Goal: Task Accomplishment & Management: Complete application form

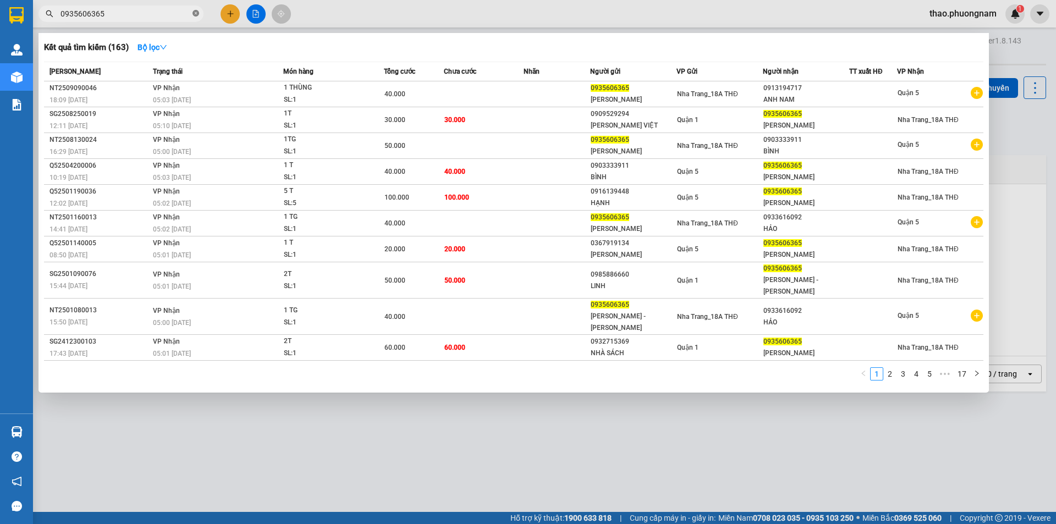
click at [196, 13] on icon "close-circle" at bounding box center [196, 13] width 7 height 7
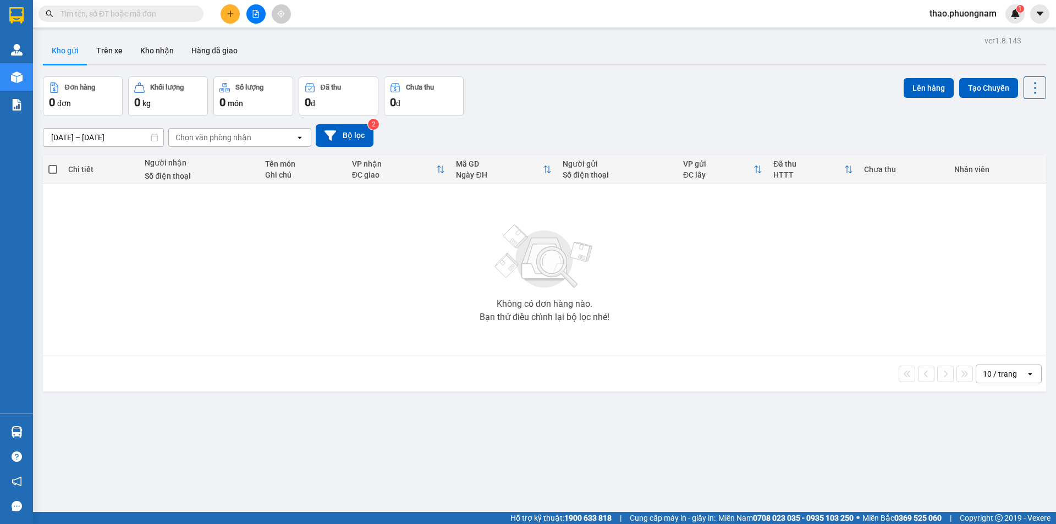
drag, startPoint x: 149, startPoint y: 13, endPoint x: 331, endPoint y: 1, distance: 182.5
click at [171, 11] on input "text" at bounding box center [126, 14] width 130 height 12
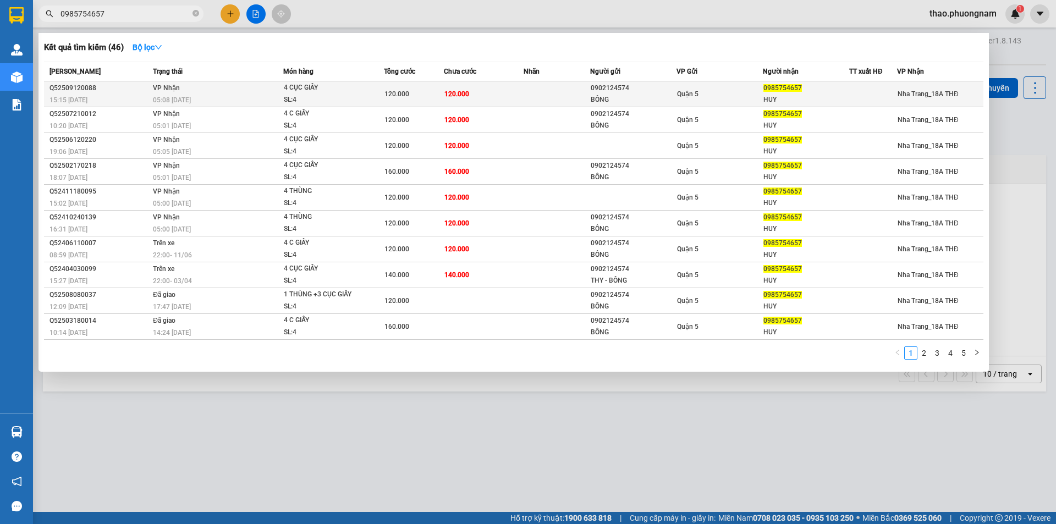
type input "0985754657"
click at [710, 90] on div "Quận 5" at bounding box center [719, 94] width 85 height 12
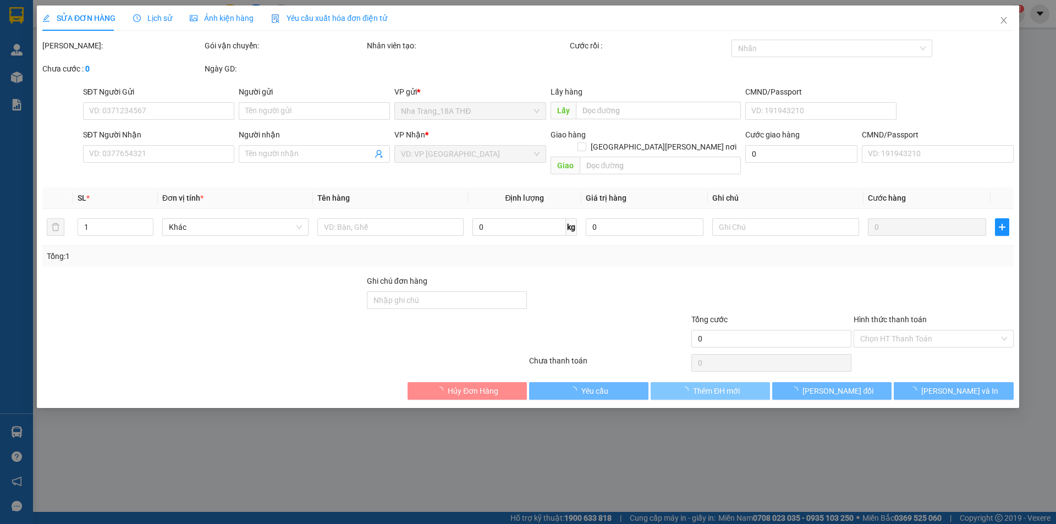
type input "0902124574"
type input "BÔNG"
type input "0985754657"
type input "HUY"
type input "120.000"
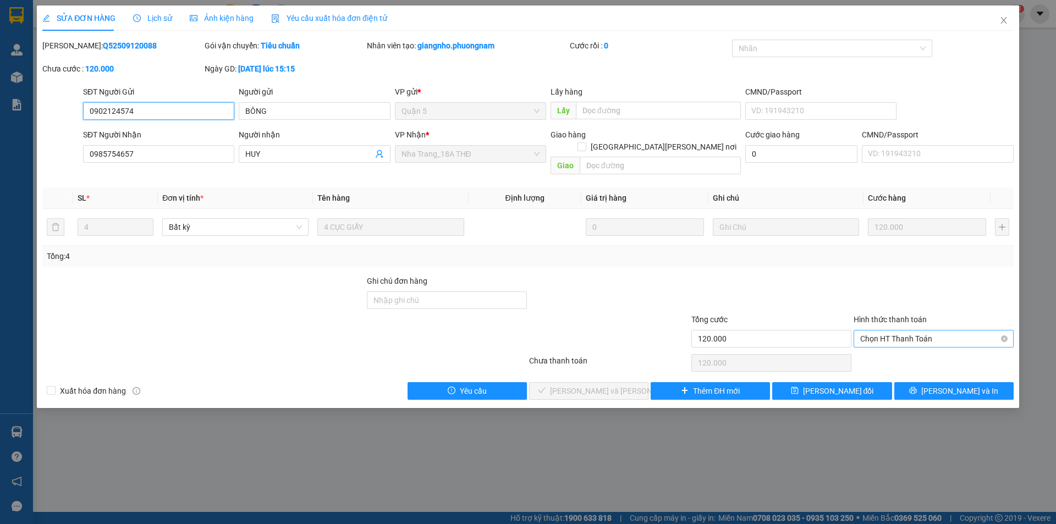
click at [938, 331] on span "Chọn HT Thanh Toán" at bounding box center [933, 339] width 147 height 17
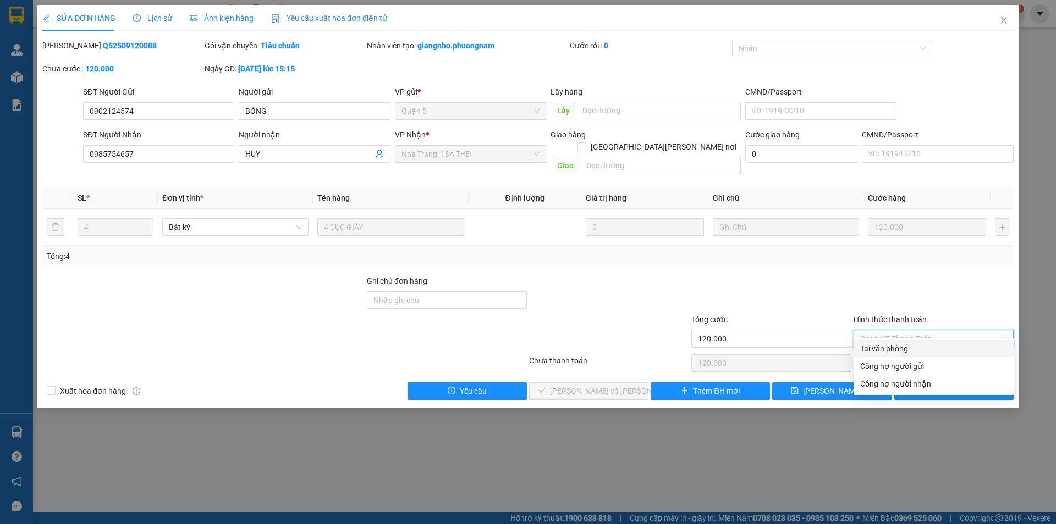
click at [896, 350] on div "Tại văn phòng" at bounding box center [933, 349] width 147 height 12
type input "0"
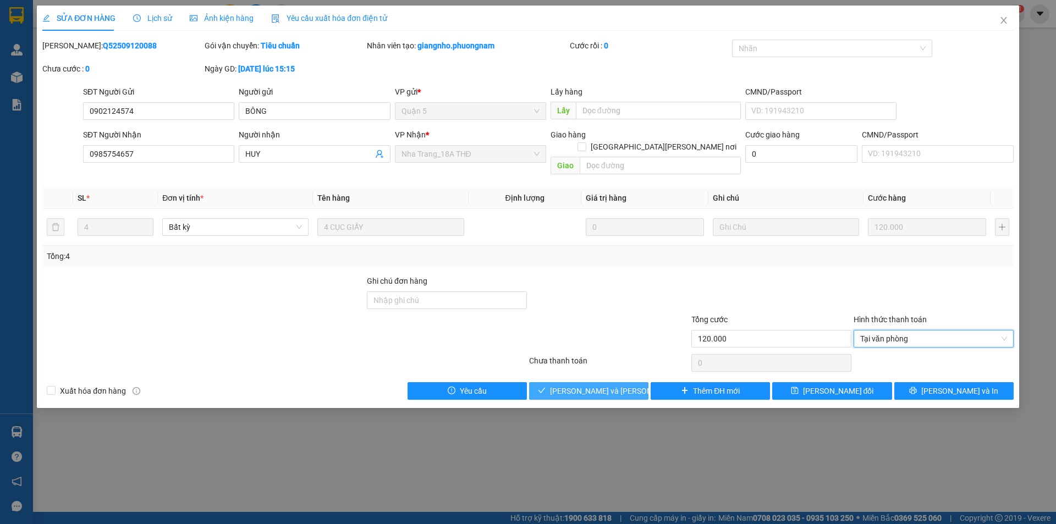
click at [591, 385] on span "[PERSON_NAME] và [PERSON_NAME] hàng" at bounding box center [624, 391] width 149 height 12
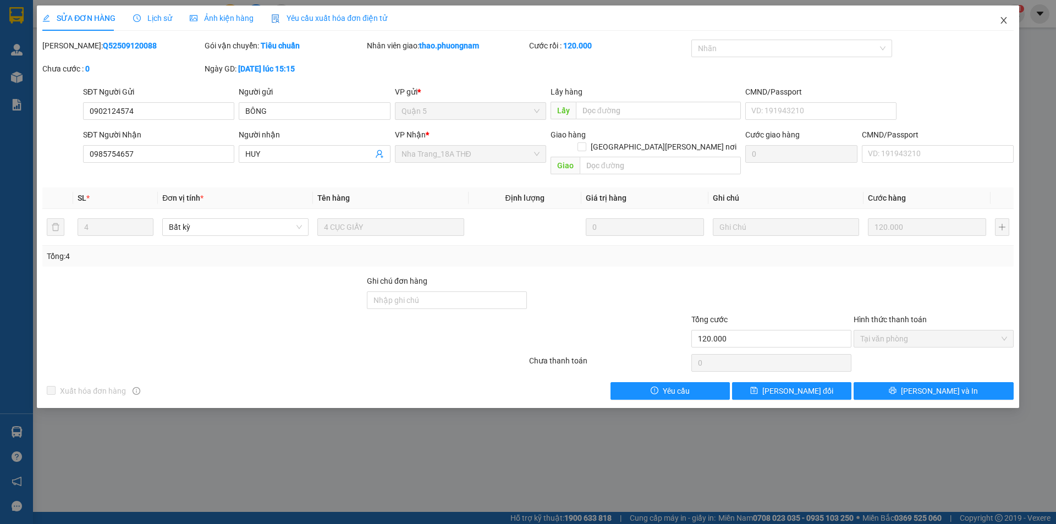
click at [1000, 23] on icon "close" at bounding box center [1004, 20] width 9 height 9
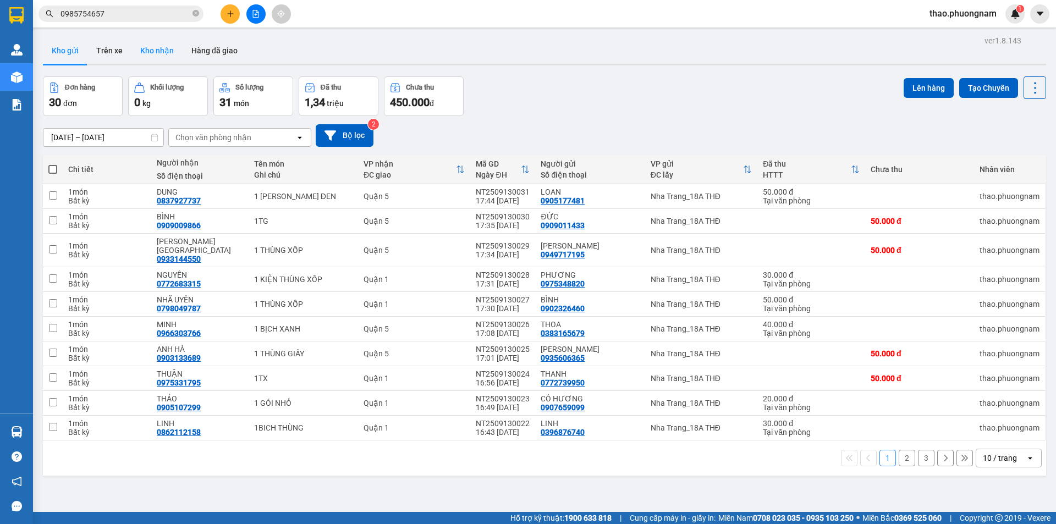
drag, startPoint x: 153, startPoint y: 42, endPoint x: 144, endPoint y: 46, distance: 10.1
click at [154, 42] on button "Kho nhận" at bounding box center [156, 50] width 51 height 26
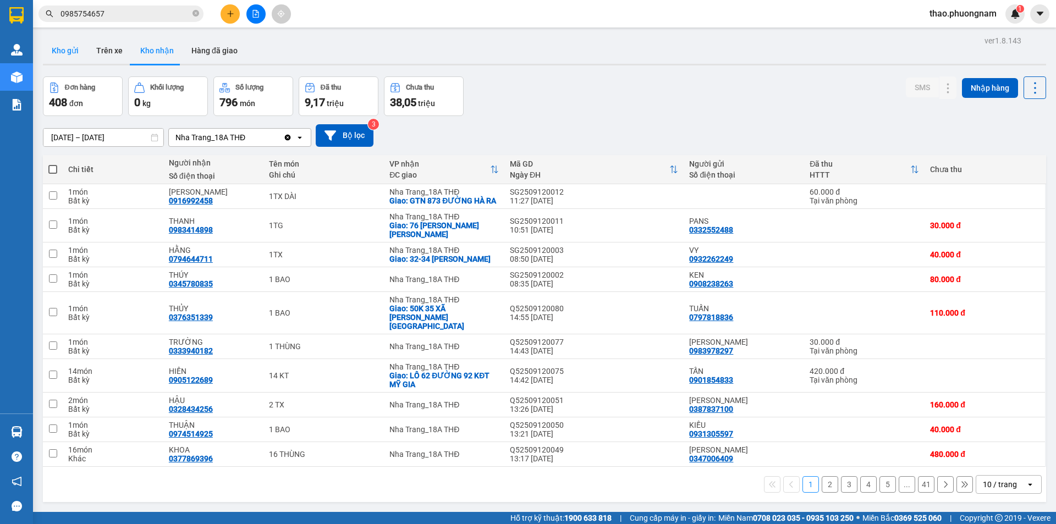
click at [72, 51] on button "Kho gửi" at bounding box center [65, 50] width 45 height 26
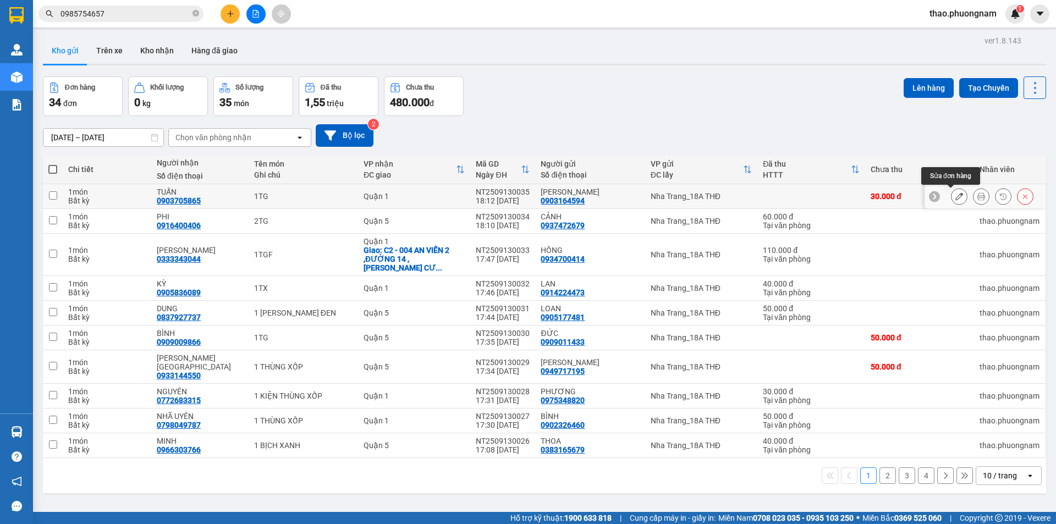
click at [956, 194] on icon at bounding box center [960, 197] width 8 height 8
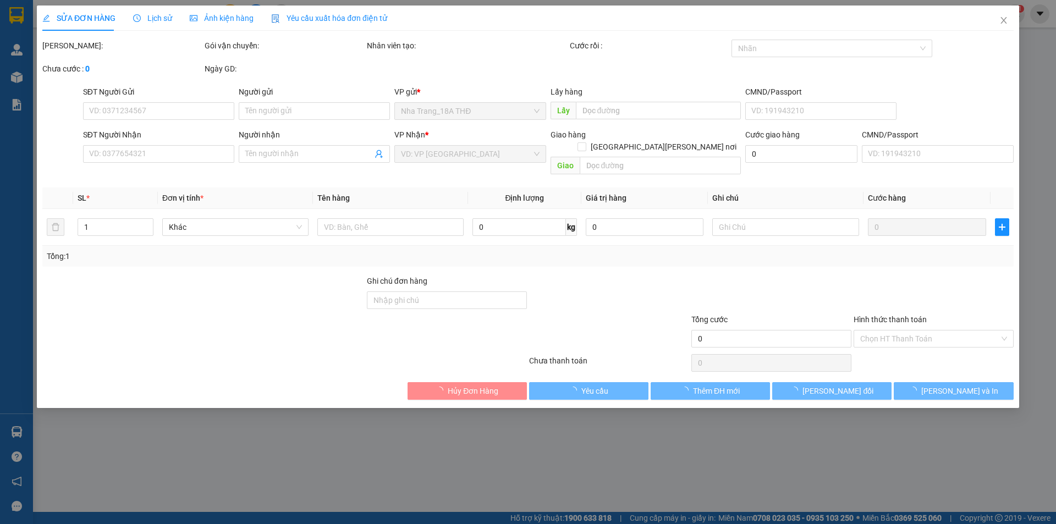
type input "0903164594"
type input "[PERSON_NAME]"
type input "0903705865"
type input "TUẤN"
type input "30.000"
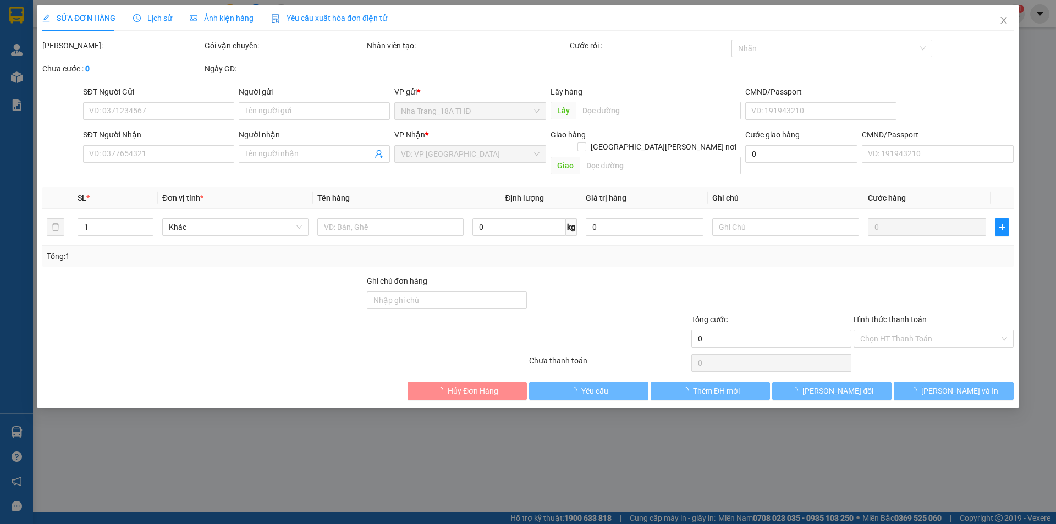
type input "30.000"
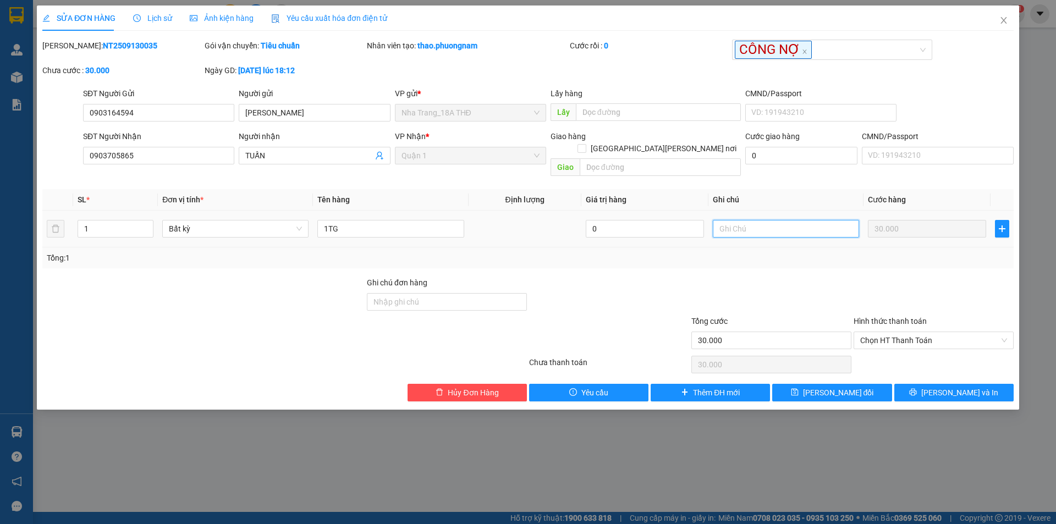
click at [761, 220] on input "text" at bounding box center [786, 229] width 146 height 18
type input "CÔNG NỢ"
click at [799, 384] on button "[PERSON_NAME] đổi" at bounding box center [831, 393] width 119 height 18
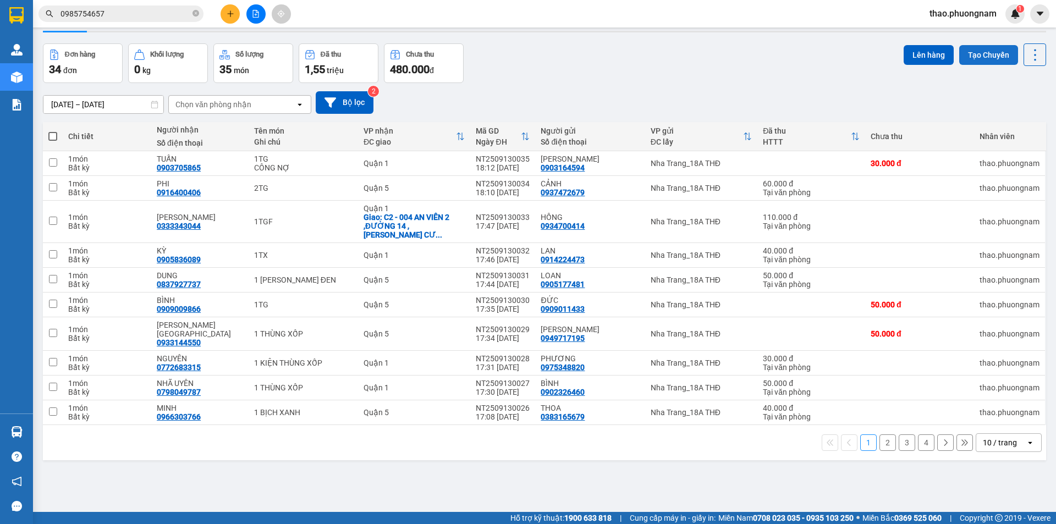
scroll to position [51, 0]
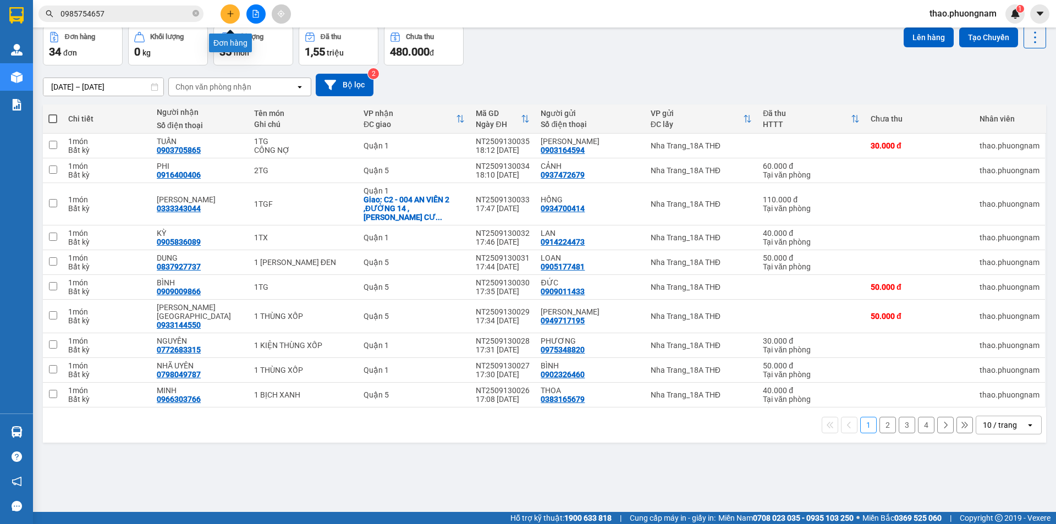
click at [228, 14] on icon "plus" at bounding box center [231, 14] width 8 height 8
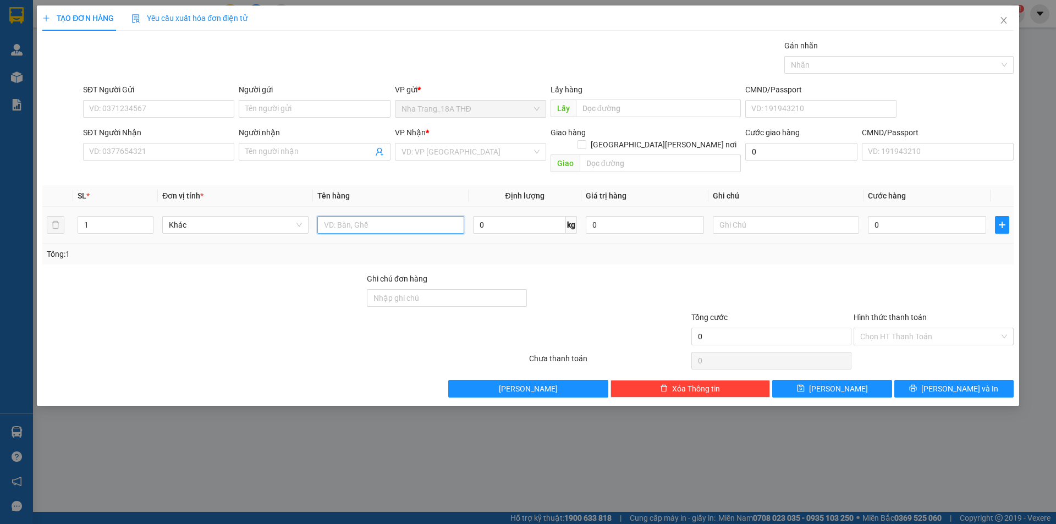
click at [364, 216] on input "text" at bounding box center [390, 225] width 146 height 18
click at [1002, 21] on icon "close" at bounding box center [1004, 20] width 9 height 9
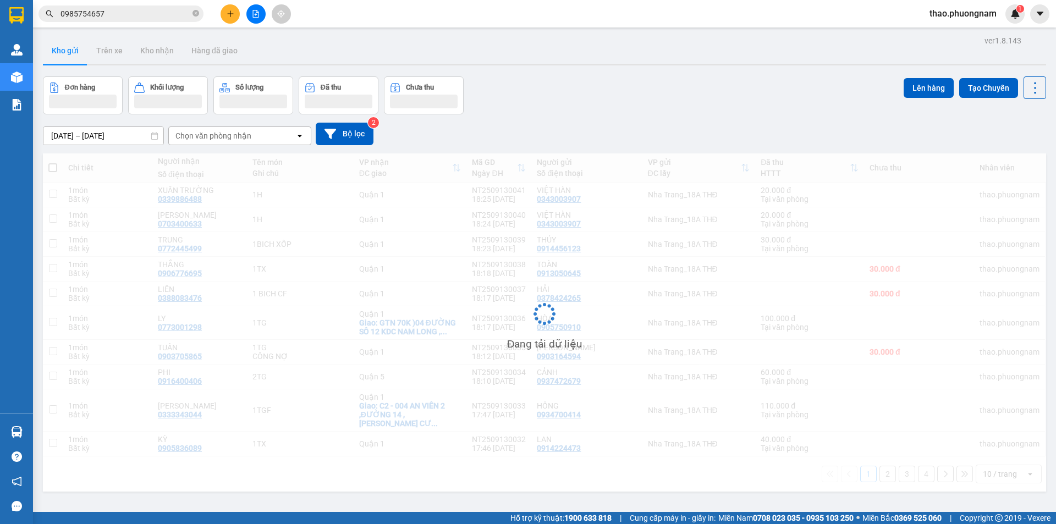
click at [113, 12] on input "0985754657" at bounding box center [126, 14] width 130 height 12
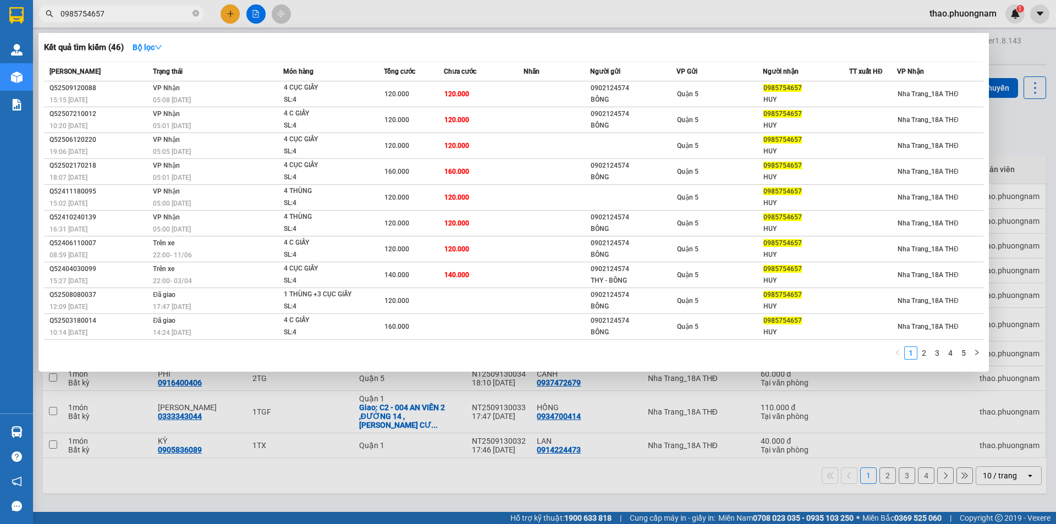
click at [113, 12] on input "0985754657" at bounding box center [126, 14] width 130 height 12
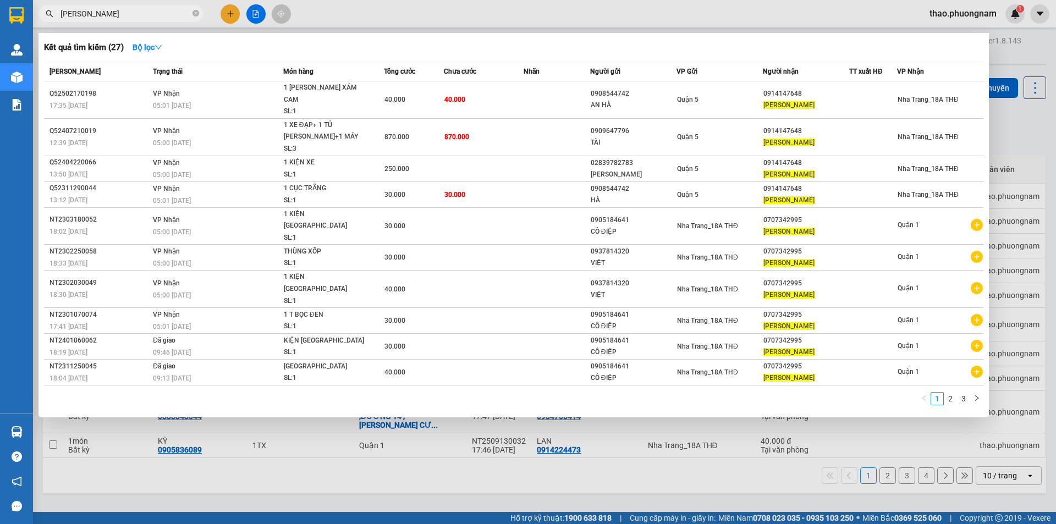
type input "[PERSON_NAME]"
click at [224, 9] on div at bounding box center [528, 262] width 1056 height 524
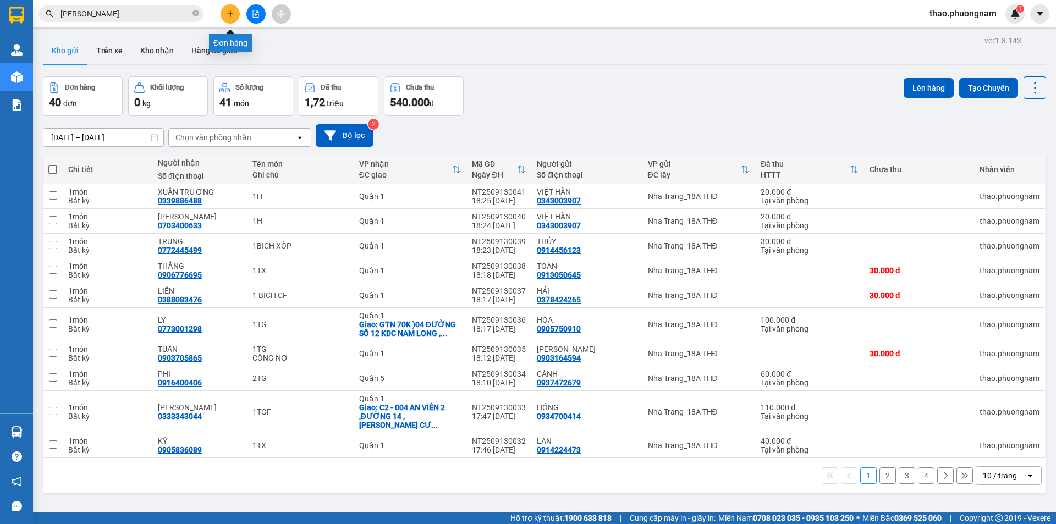
click at [228, 9] on button at bounding box center [230, 13] width 19 height 19
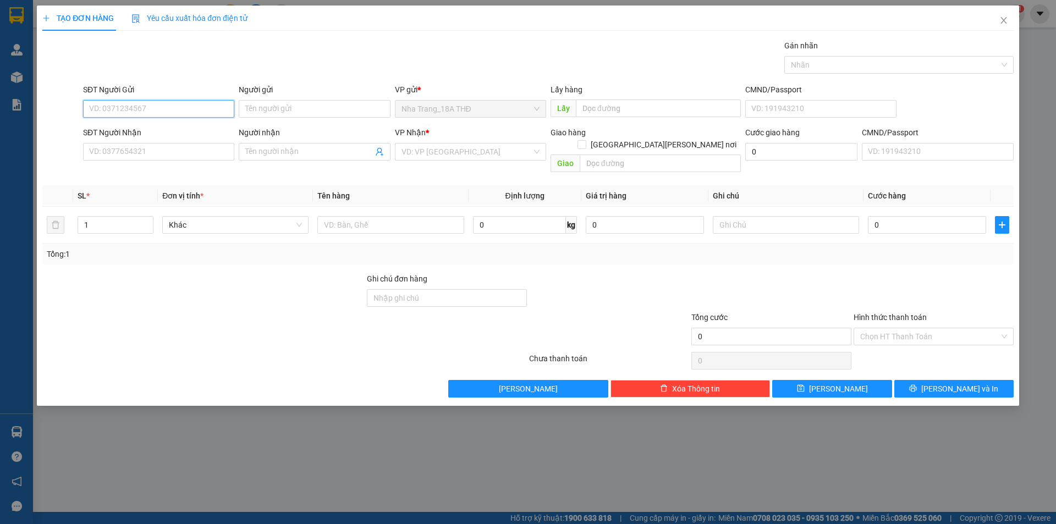
click at [102, 107] on input "SĐT Người Gửi" at bounding box center [158, 109] width 151 height 18
type input "0905453455"
click at [117, 129] on div "0905453455 - [PERSON_NAME]" at bounding box center [159, 131] width 138 height 12
type input "HIỆP"
type input "0938909780"
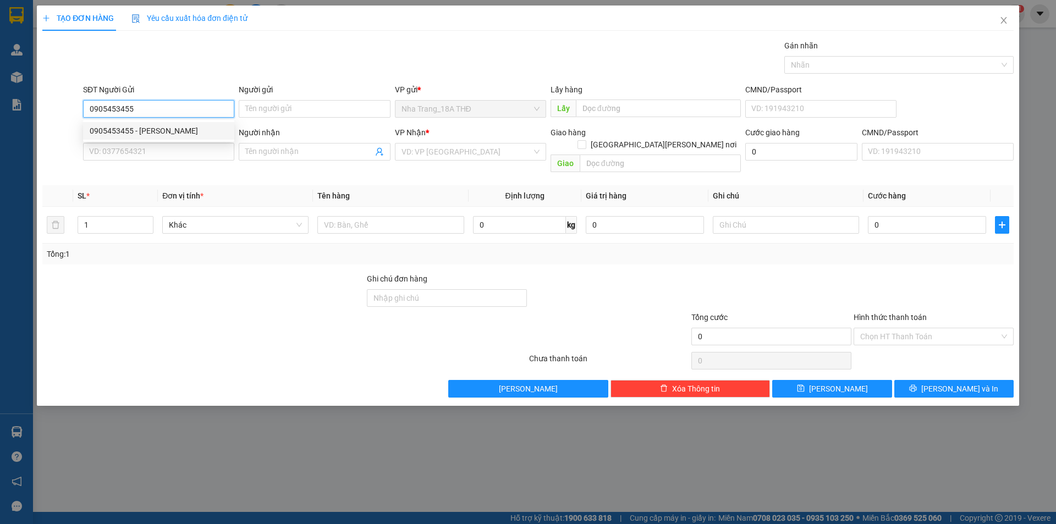
type input "MY"
type input "0905453455"
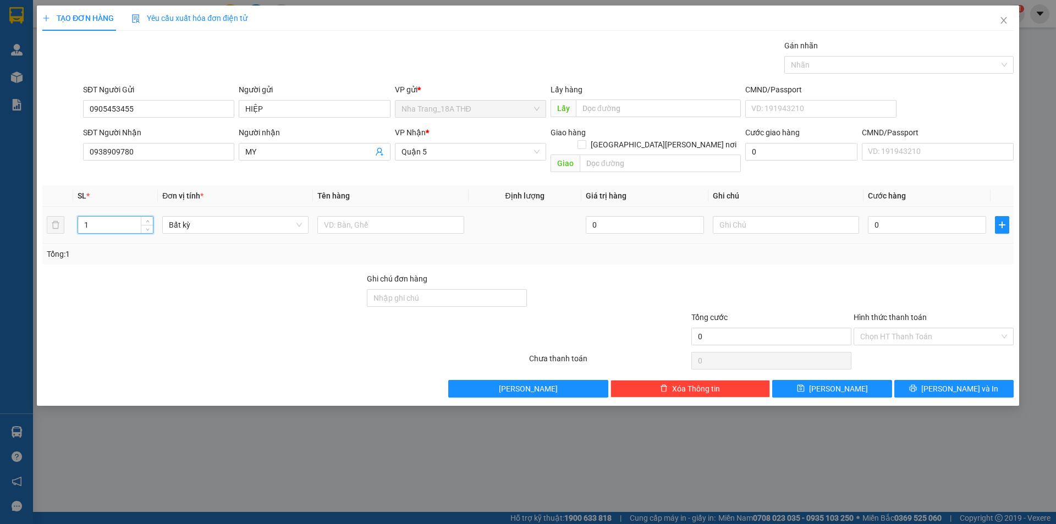
click at [57, 210] on tr "1 Bất kỳ 0 0" at bounding box center [527, 225] width 971 height 37
type input "2"
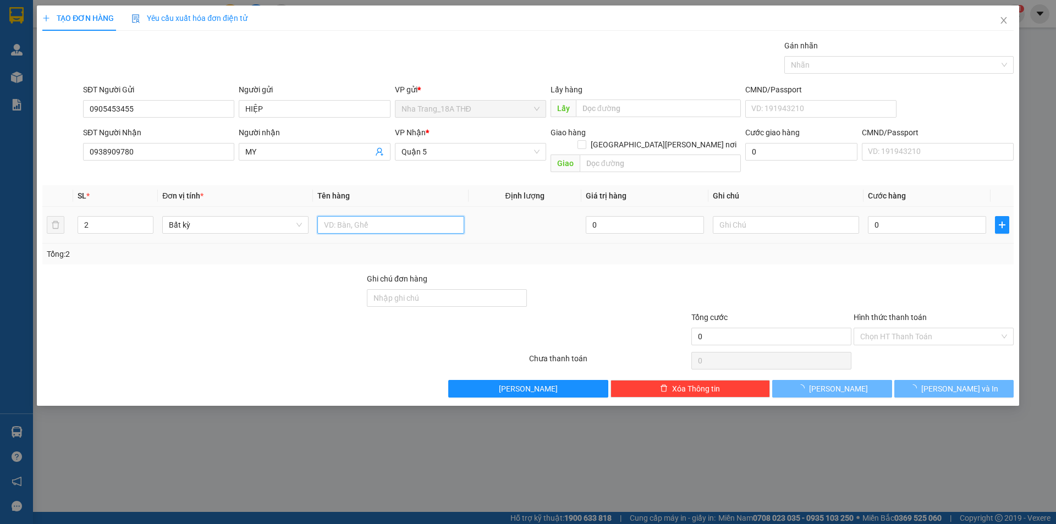
click at [349, 216] on input "text" at bounding box center [390, 225] width 146 height 18
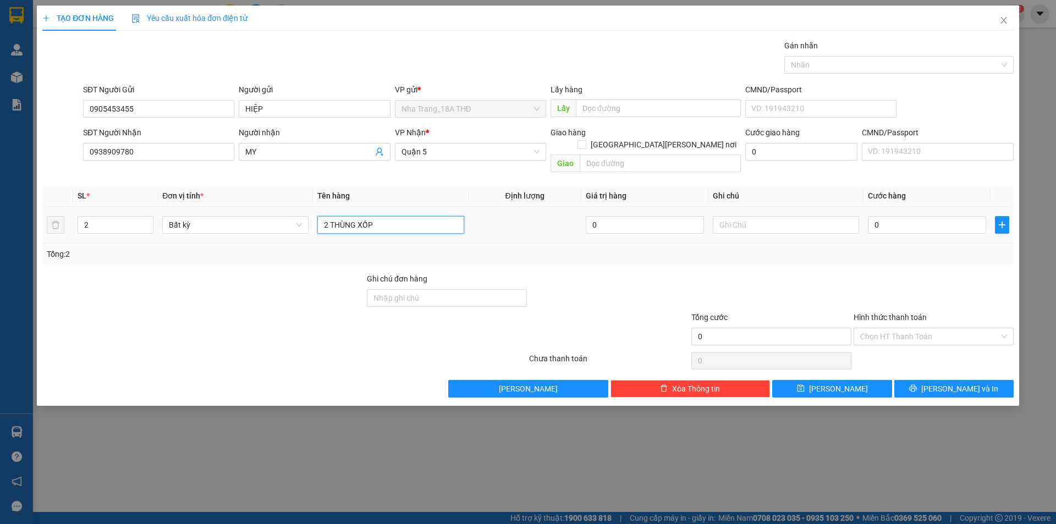
type input "2 THÙNG XỐP"
type input "8"
type input "80"
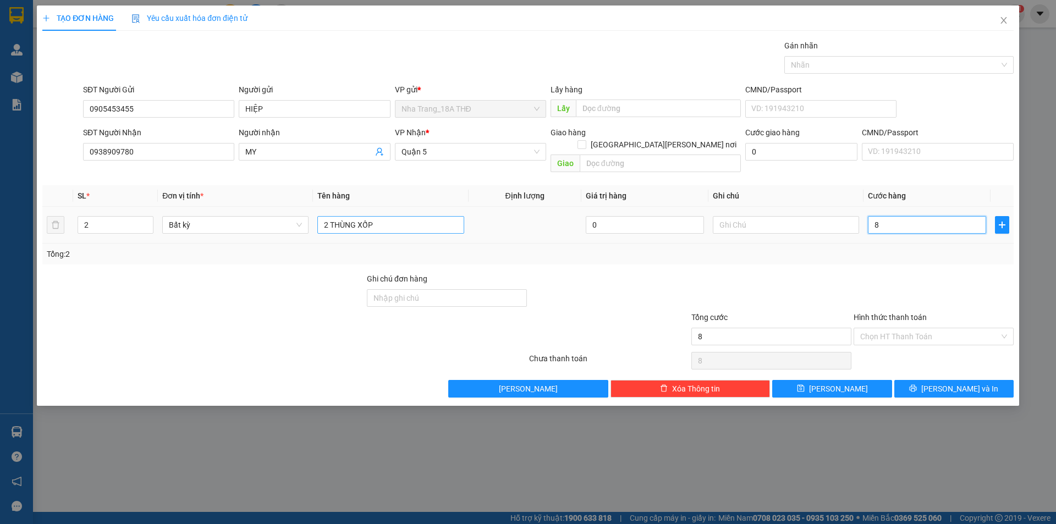
type input "80"
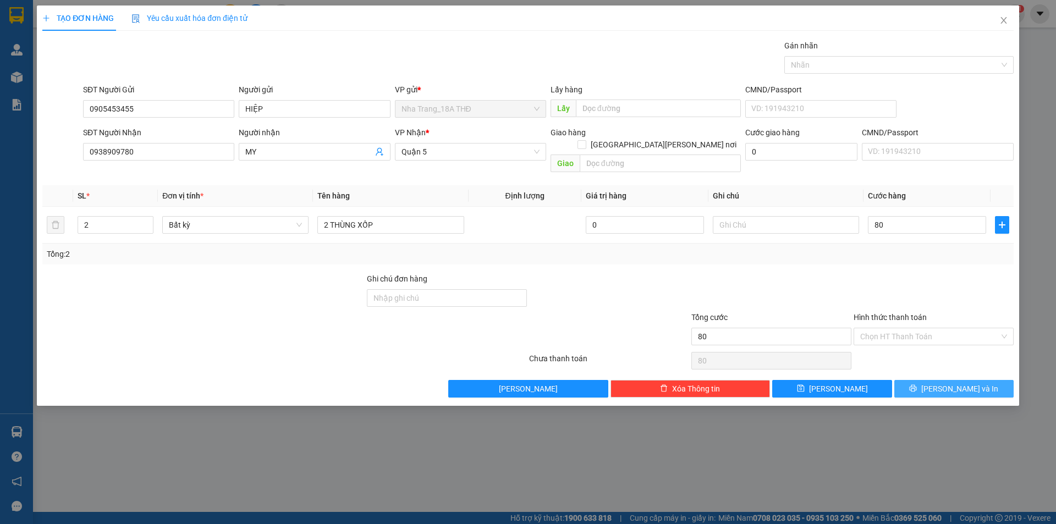
type input "80.000"
click at [950, 383] on span "[PERSON_NAME] và In" at bounding box center [959, 389] width 77 height 12
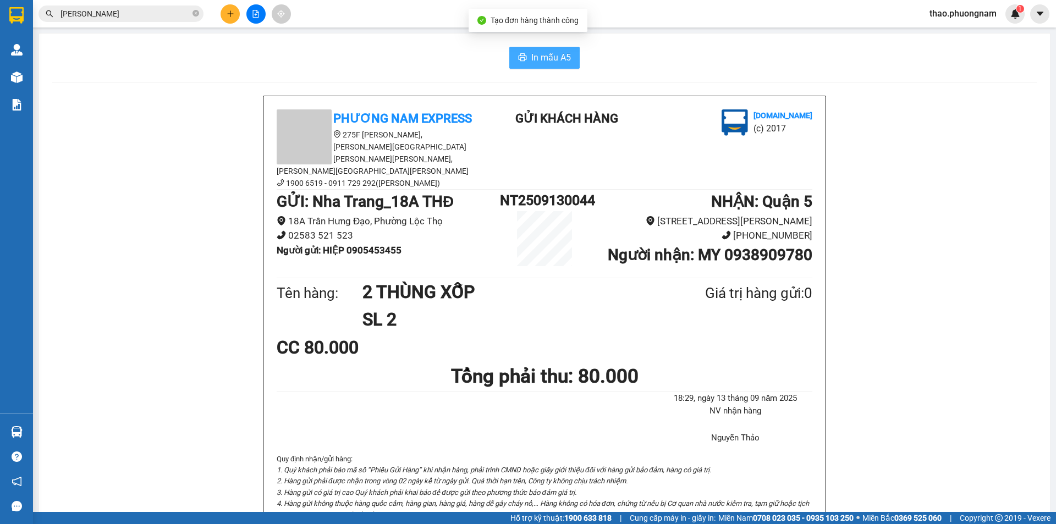
click at [529, 48] on button "In mẫu A5" at bounding box center [544, 58] width 70 height 22
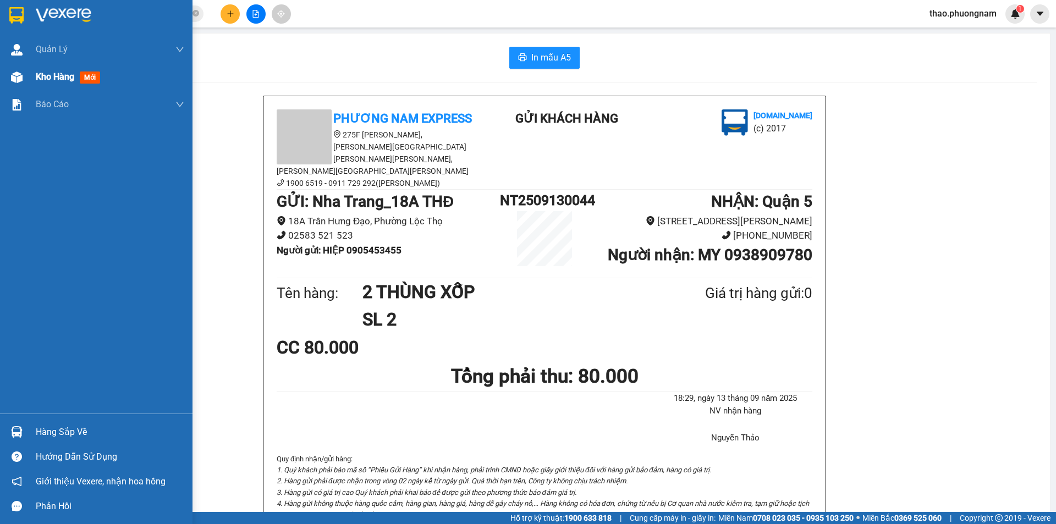
click at [75, 83] on div "Kho hàng mới" at bounding box center [70, 77] width 69 height 14
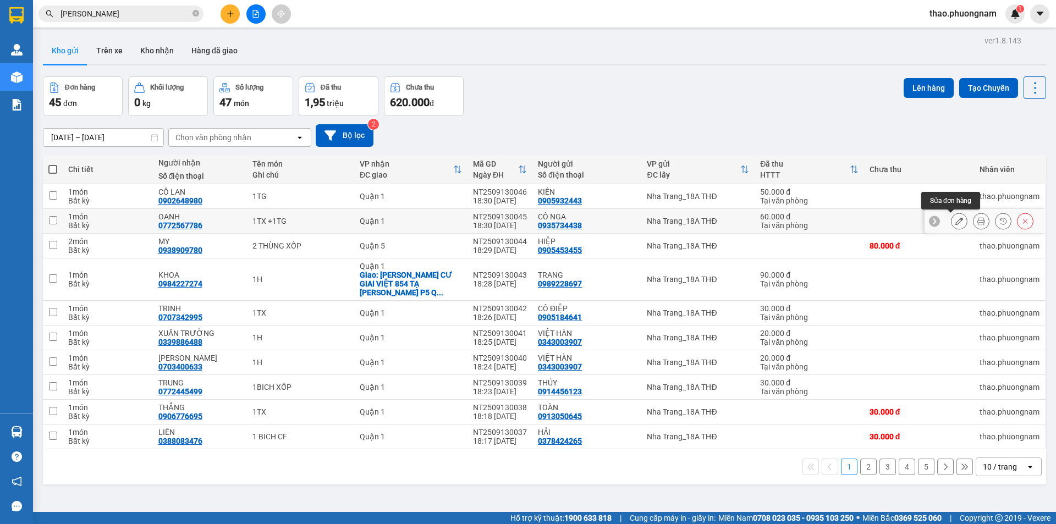
click at [956, 222] on icon at bounding box center [960, 221] width 8 height 8
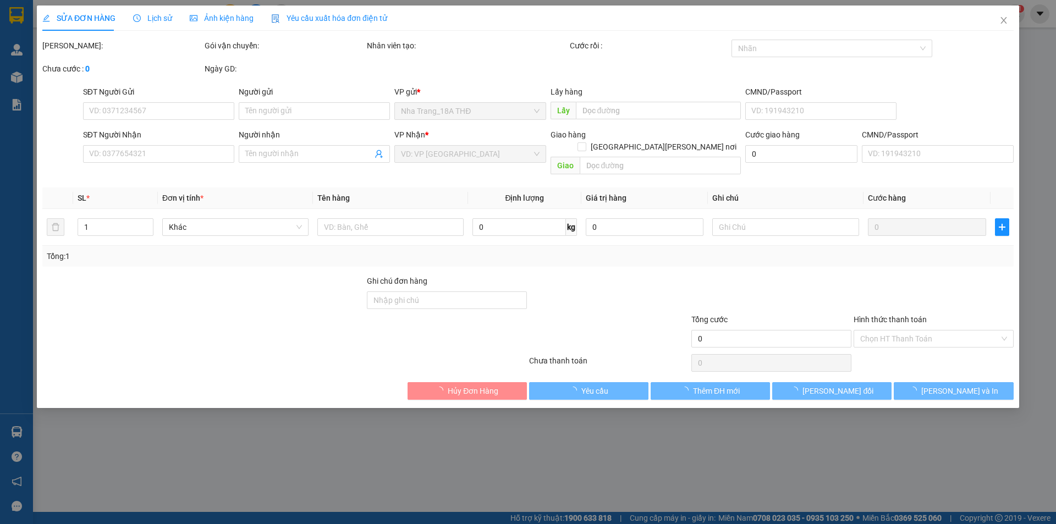
type input "0935734438"
type input "CÔ NGA"
type input "0772567786"
type input "OANH"
type input "60.000"
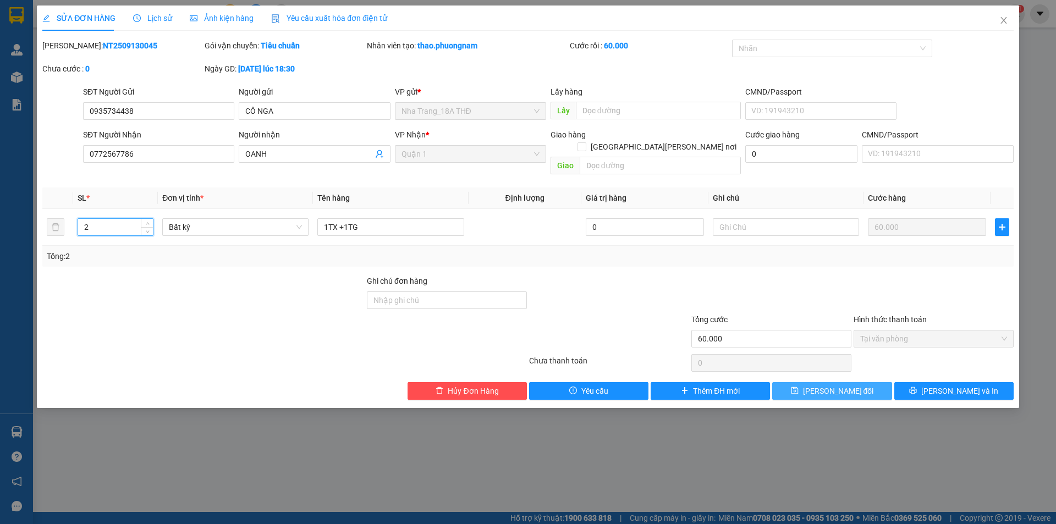
type input "2"
click at [830, 385] on span "[PERSON_NAME] đổi" at bounding box center [838, 391] width 71 height 12
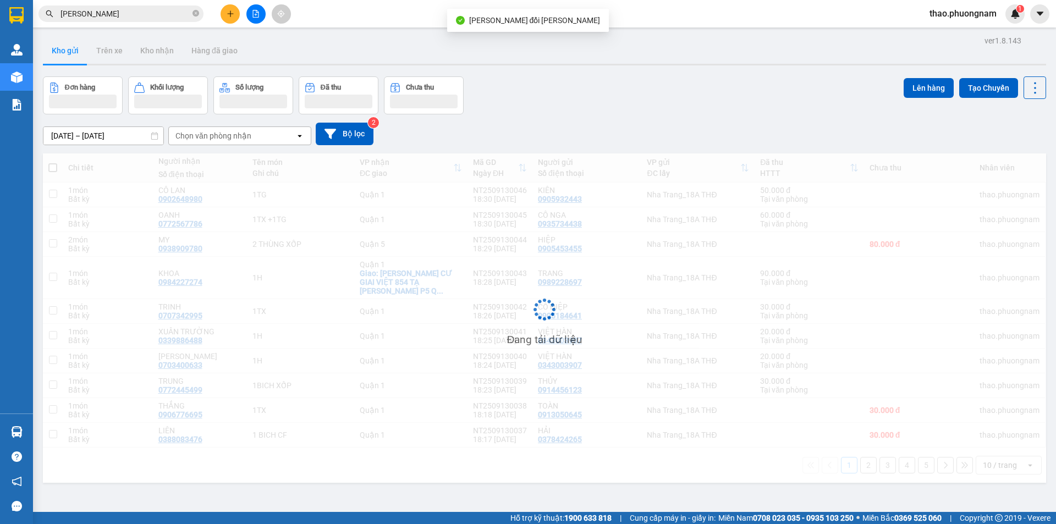
click at [1004, 18] on span "thao.phuongnam" at bounding box center [963, 14] width 85 height 14
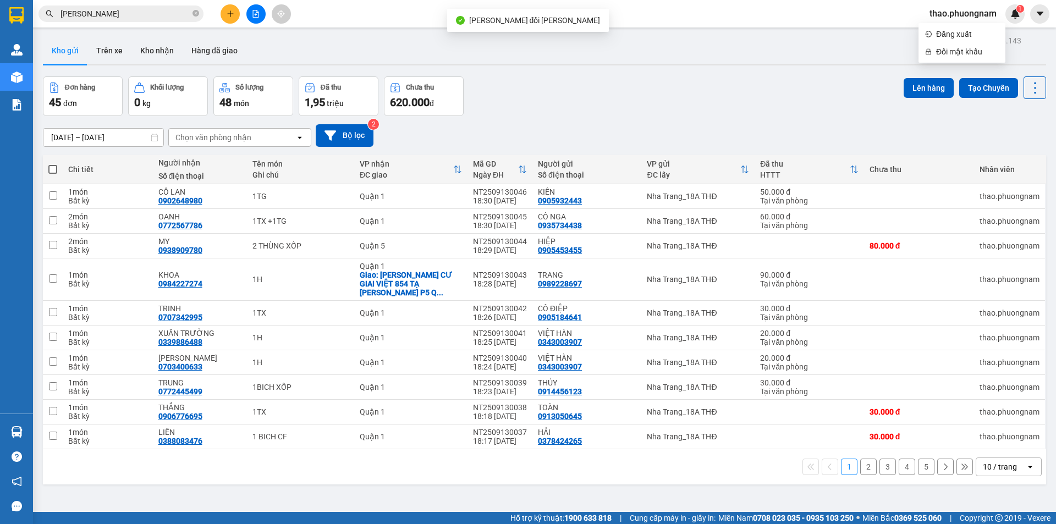
click at [729, 62] on div "Kho gửi Trên xe Kho nhận Hàng đã giao" at bounding box center [544, 51] width 1003 height 29
click at [216, 51] on button "Hàng đã giao" at bounding box center [215, 50] width 64 height 26
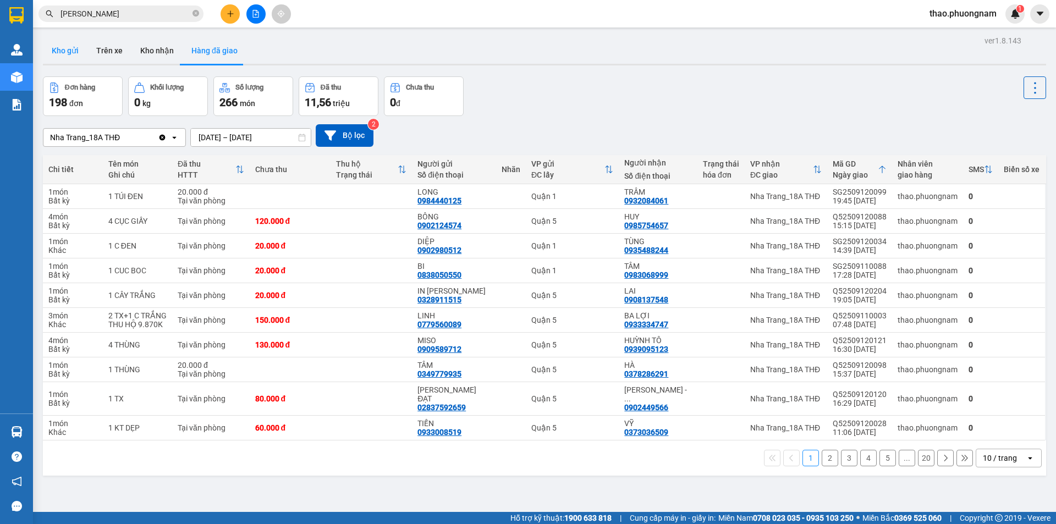
click at [66, 51] on button "Kho gửi" at bounding box center [65, 50] width 45 height 26
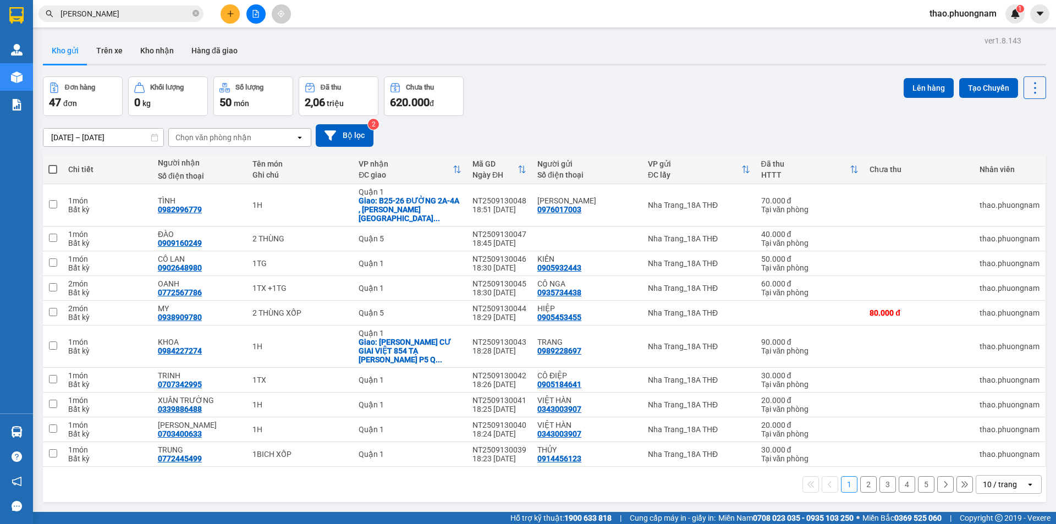
click at [984, 479] on div "10 / trang" at bounding box center [1000, 484] width 34 height 11
click at [990, 437] on div "100 / trang" at bounding box center [1001, 443] width 66 height 20
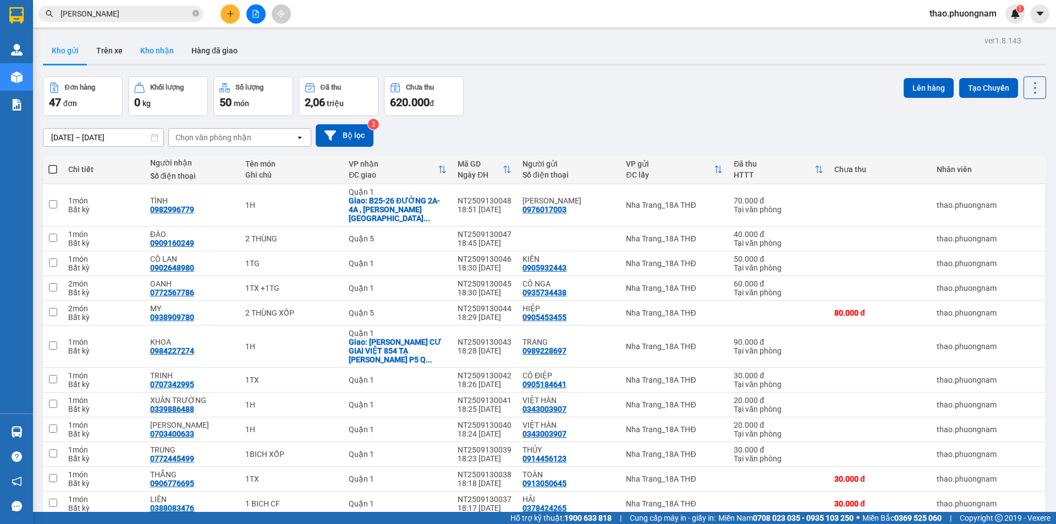
click at [161, 50] on button "Kho nhận" at bounding box center [156, 50] width 51 height 26
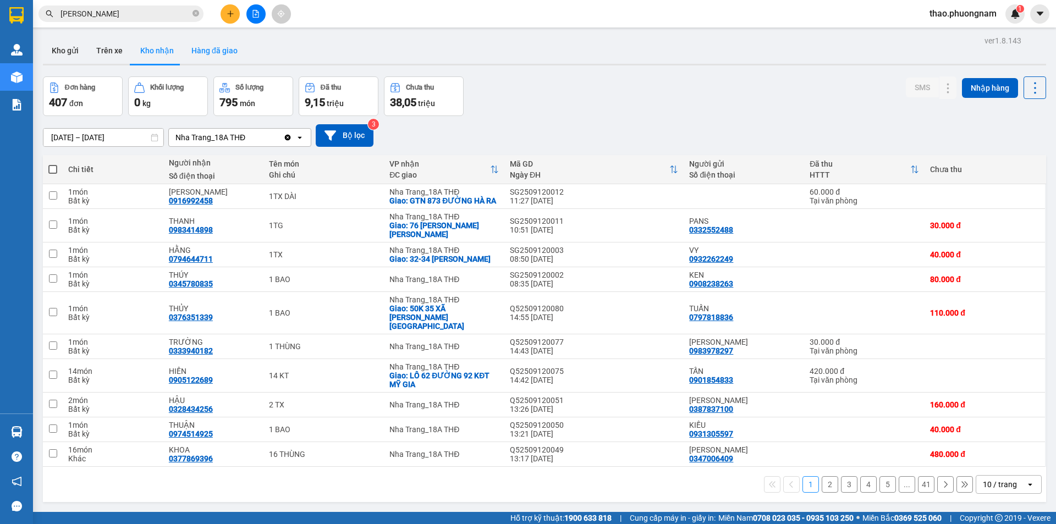
click at [218, 48] on button "Hàng đã giao" at bounding box center [215, 50] width 64 height 26
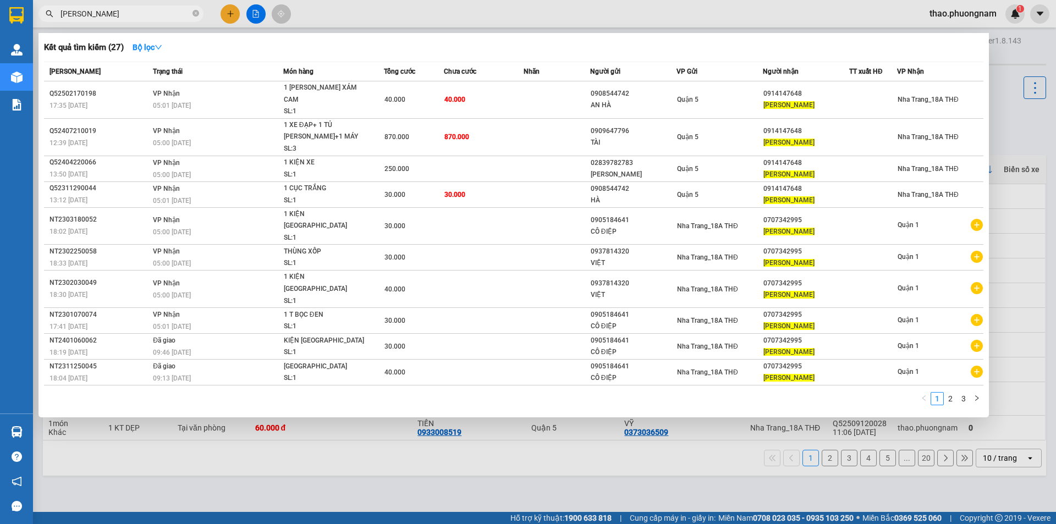
click at [129, 17] on input "[PERSON_NAME]" at bounding box center [126, 14] width 130 height 12
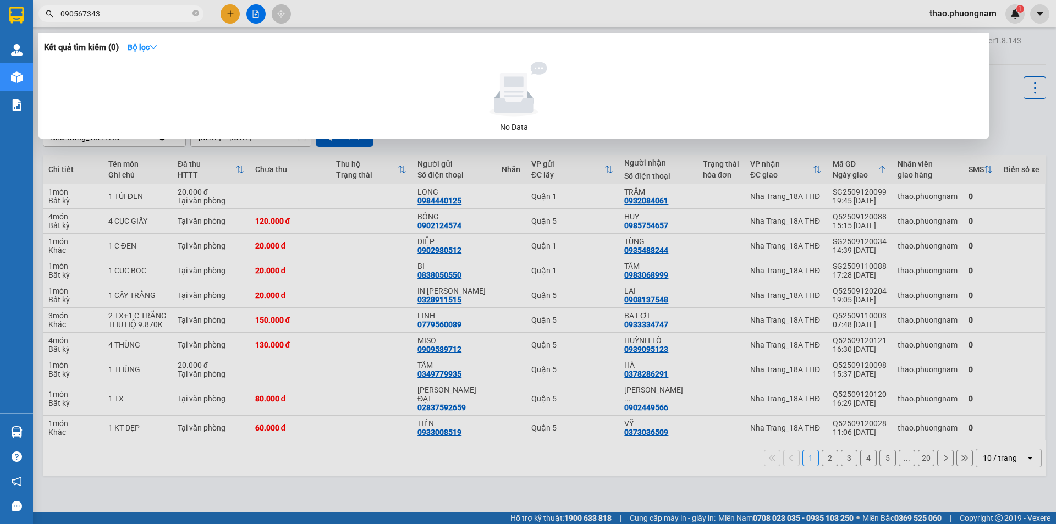
click at [82, 17] on input "090567343" at bounding box center [126, 14] width 130 height 12
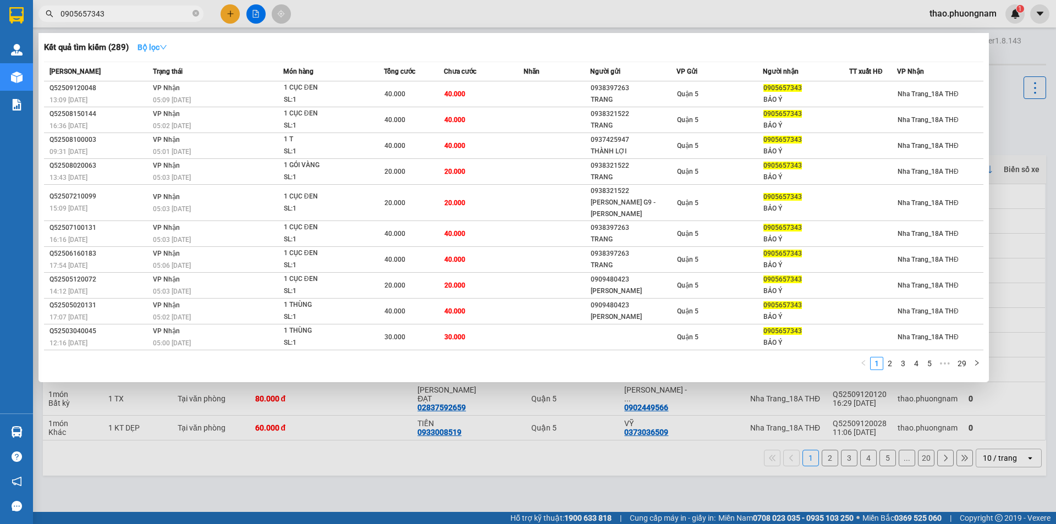
type input "0905657343"
click at [166, 47] on icon "down" at bounding box center [163, 47] width 7 height 4
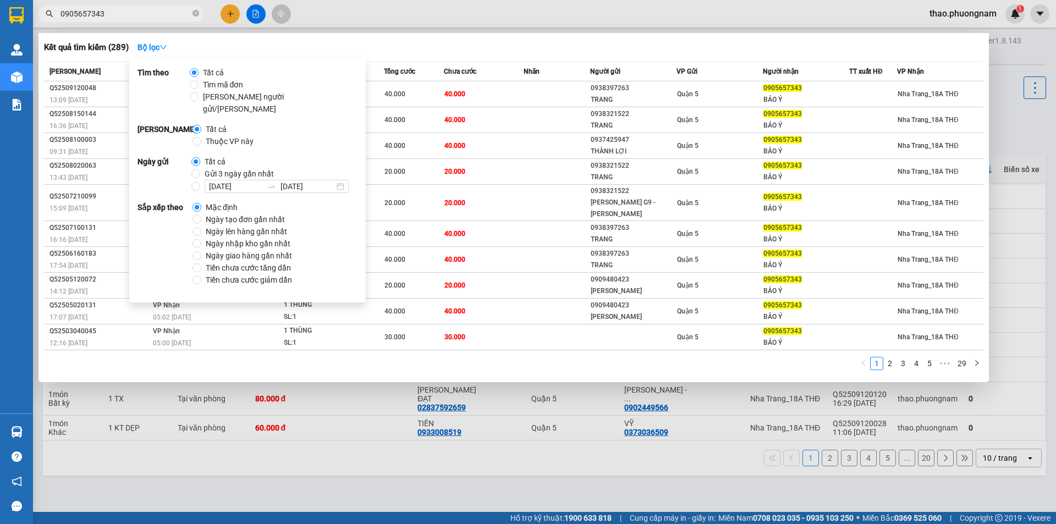
click at [239, 213] on span "Ngày tạo đơn gần nhất" at bounding box center [245, 219] width 88 height 12
click at [201, 215] on input "Ngày tạo đơn gần nhất" at bounding box center [197, 219] width 9 height 9
radio input "true"
radio input "false"
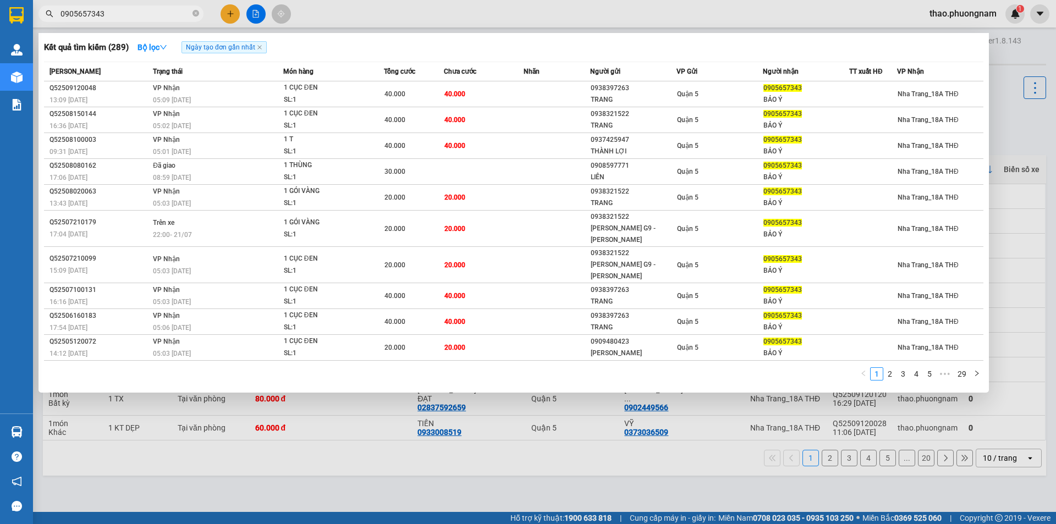
click at [411, 45] on div "Kết quả [PERSON_NAME] ( 289 ) Bộ lọc Ngày tạo [PERSON_NAME] nhất" at bounding box center [514, 48] width 940 height 18
click at [125, 14] on input "0905657343" at bounding box center [126, 14] width 130 height 12
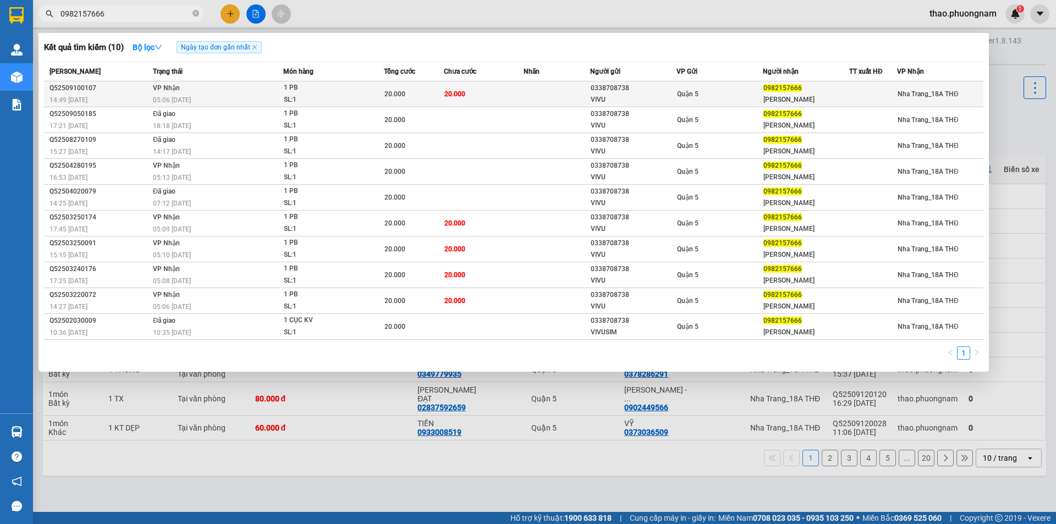
type input "0982157666"
click at [432, 98] on div "20.000" at bounding box center [414, 94] width 59 height 12
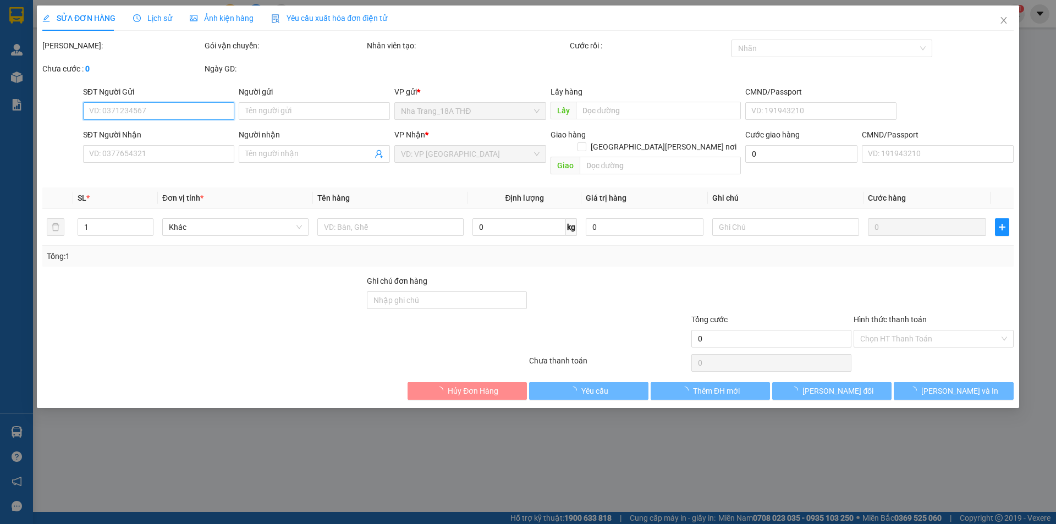
type input "0338708738"
type input "VIVU"
type input "0982157666"
type input "[PERSON_NAME]"
type input "20.000"
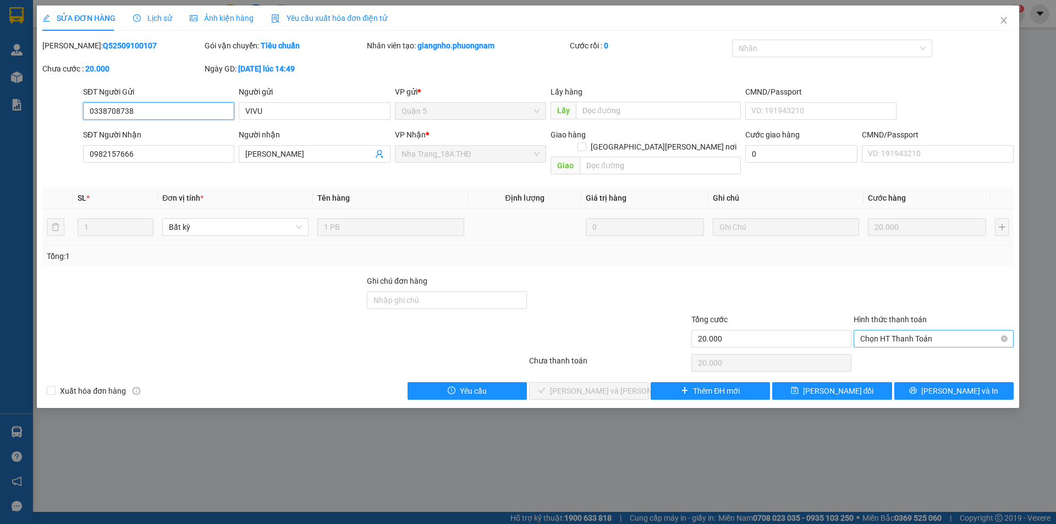
click at [900, 331] on span "Chọn HT Thanh Toán" at bounding box center [933, 339] width 147 height 17
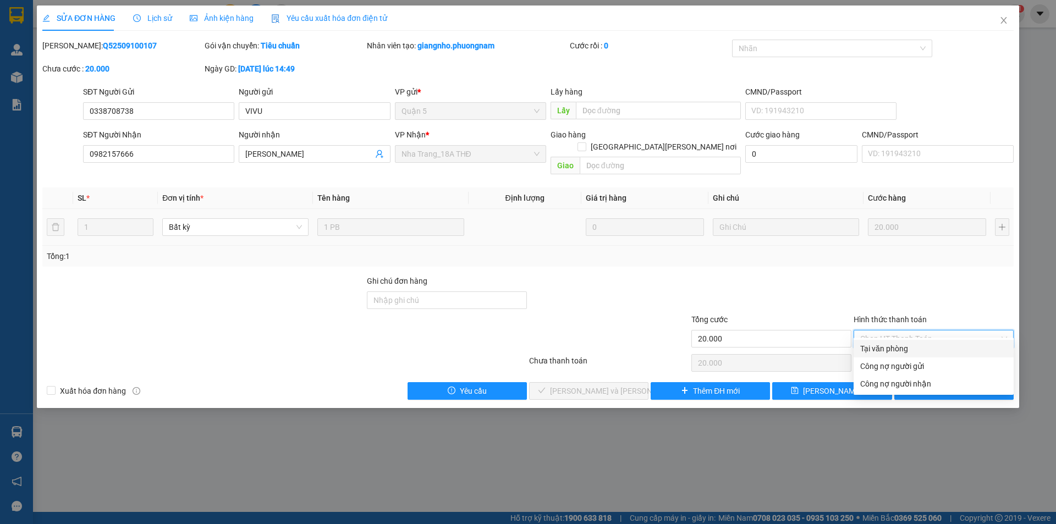
click at [901, 345] on div "Tại văn phòng" at bounding box center [933, 349] width 147 height 12
type input "0"
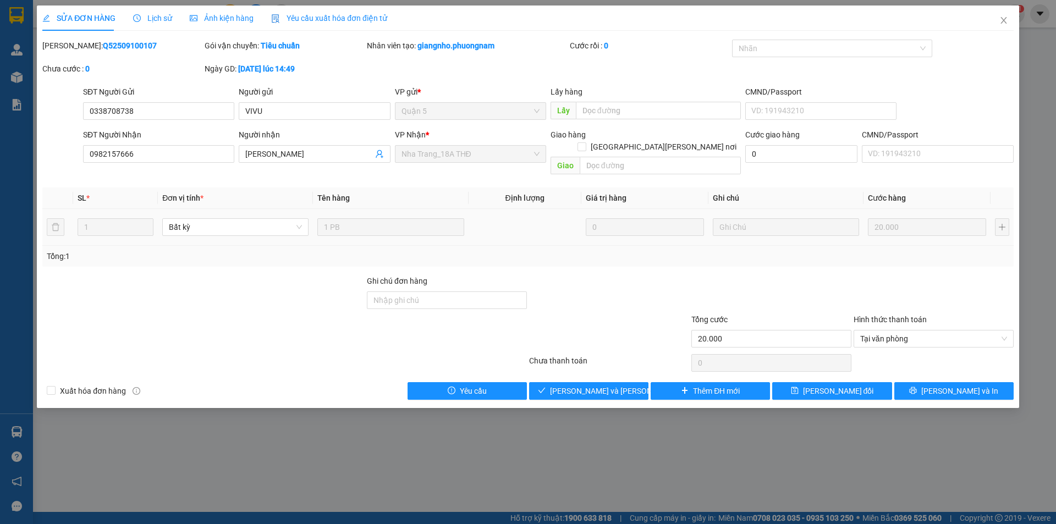
click at [585, 369] on div "Total Paid Fee 0 Total UnPaid Fee 20.000 Cash Collection Total Fee Mã ĐH: Q5250…" at bounding box center [527, 220] width 971 height 360
click at [585, 385] on span "[PERSON_NAME] và [PERSON_NAME] hàng" at bounding box center [624, 391] width 149 height 12
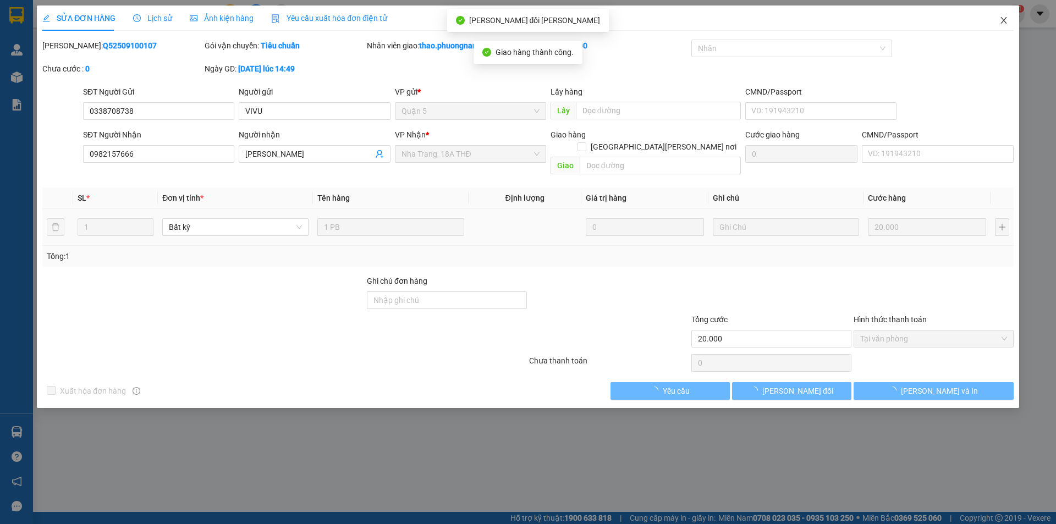
click at [1004, 19] on icon "close" at bounding box center [1004, 20] width 9 height 9
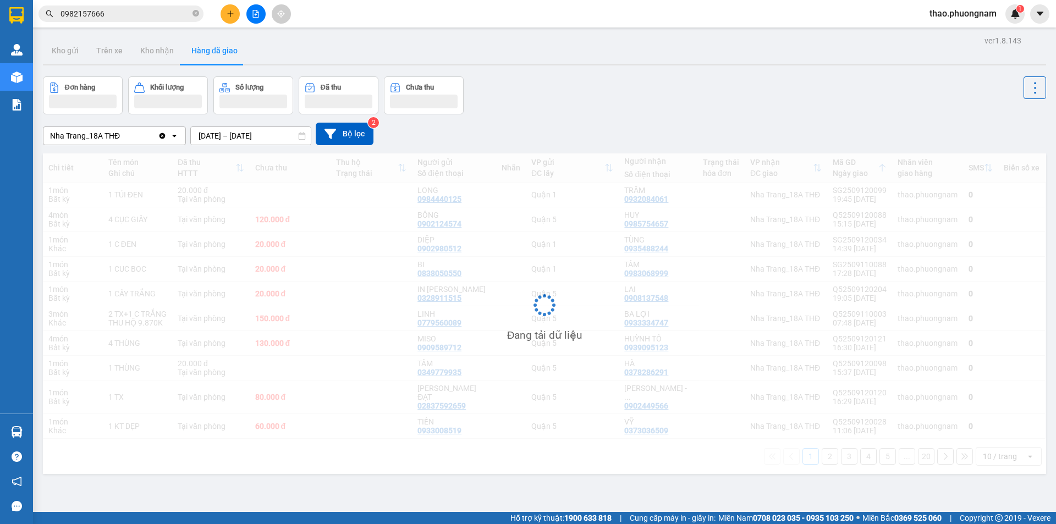
click at [164, 17] on input "0982157666" at bounding box center [126, 14] width 130 height 12
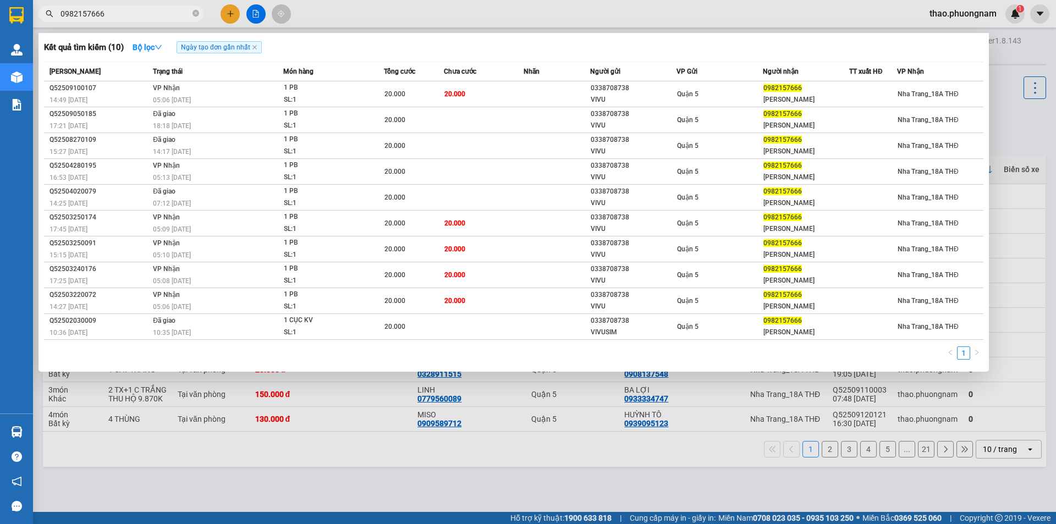
click at [124, 18] on input "0982157666" at bounding box center [126, 14] width 130 height 12
paste input "0319228"
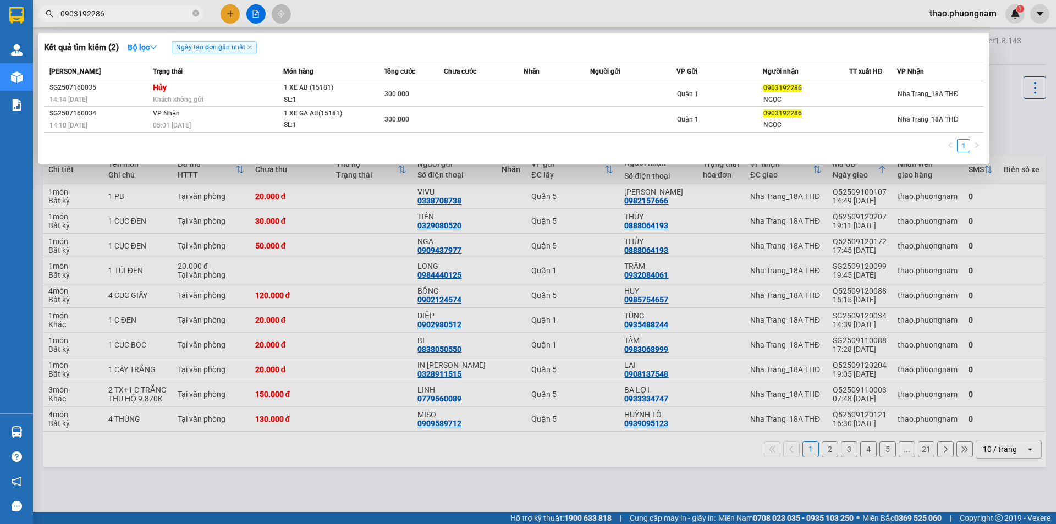
type input "0903192286"
